Goal: Navigation & Orientation: Find specific page/section

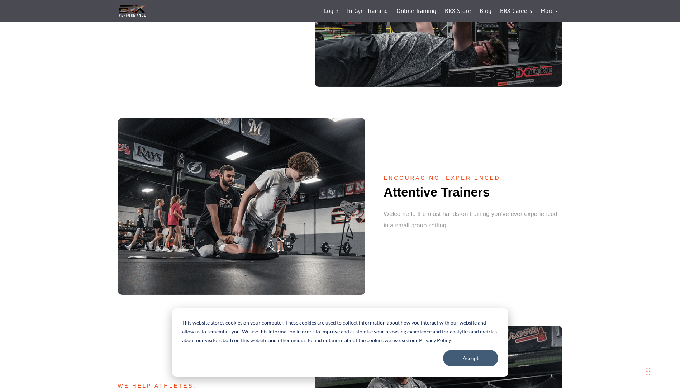
scroll to position [669, 0]
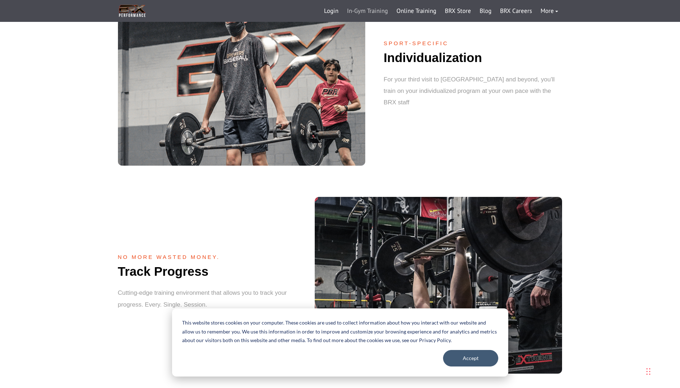
click at [358, 11] on link "In-Gym Training" at bounding box center [368, 11] width 50 height 17
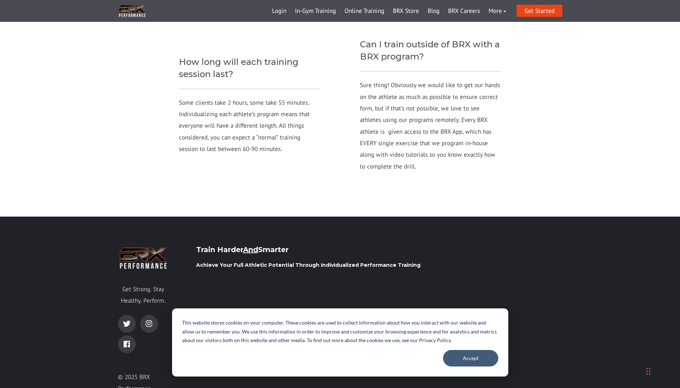
scroll to position [969, 0]
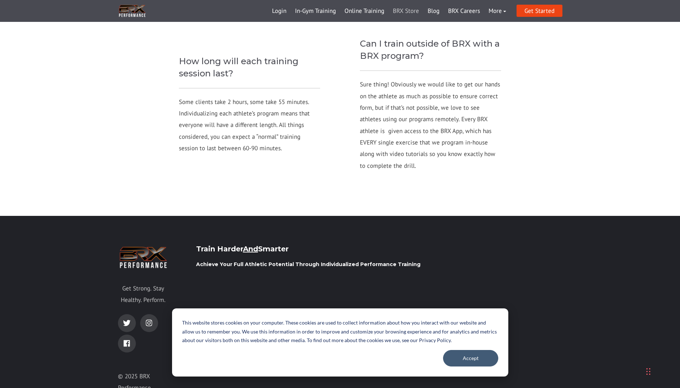
click at [416, 13] on link "BRX Store" at bounding box center [406, 11] width 35 height 17
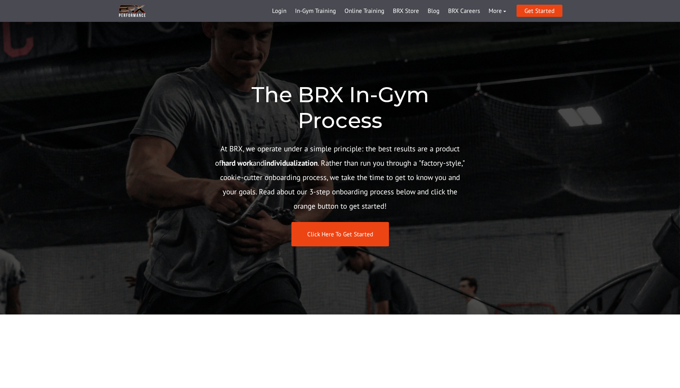
scroll to position [969, 0]
